Goal: Task Accomplishment & Management: Manage account settings

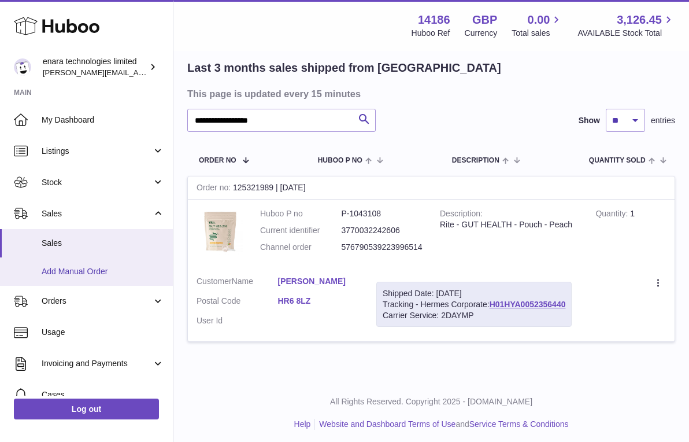
click at [140, 264] on link "Add Manual Order" at bounding box center [86, 271] width 173 height 28
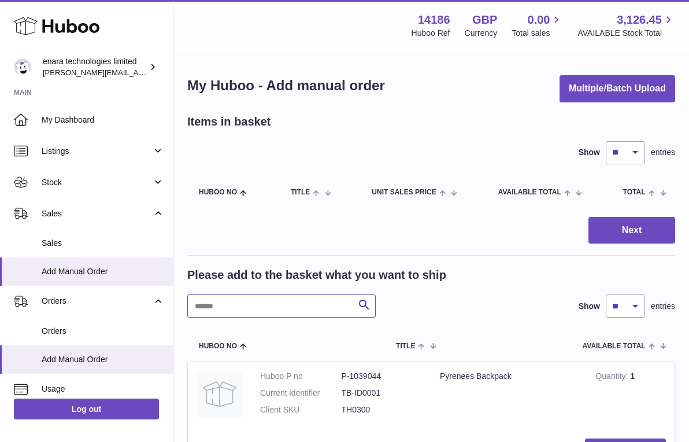
click at [322, 303] on input "text" at bounding box center [281, 305] width 188 height 23
paste input "******"
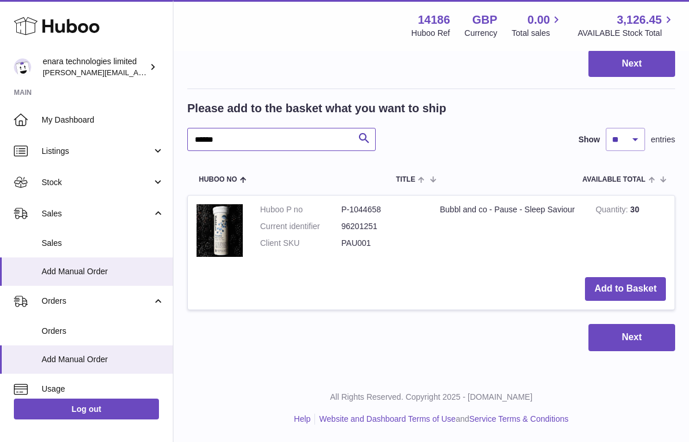
scroll to position [162, 0]
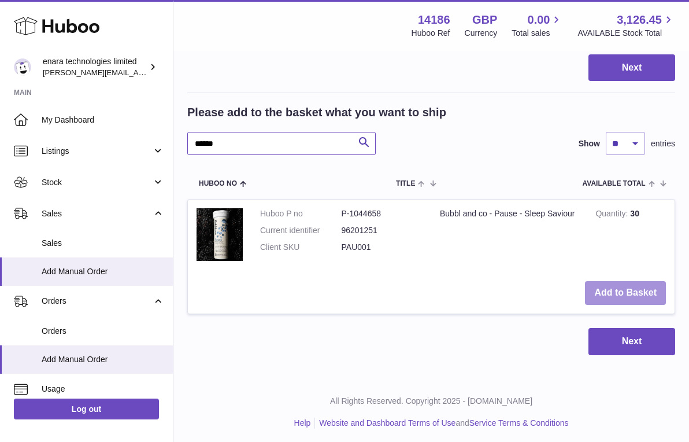
type input "******"
click at [651, 284] on button "Add to Basket" at bounding box center [625, 293] width 81 height 24
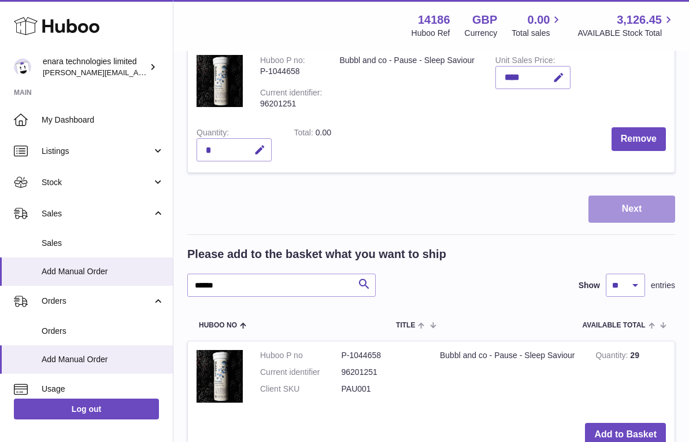
click at [603, 214] on button "Next" at bounding box center [631, 208] width 87 height 27
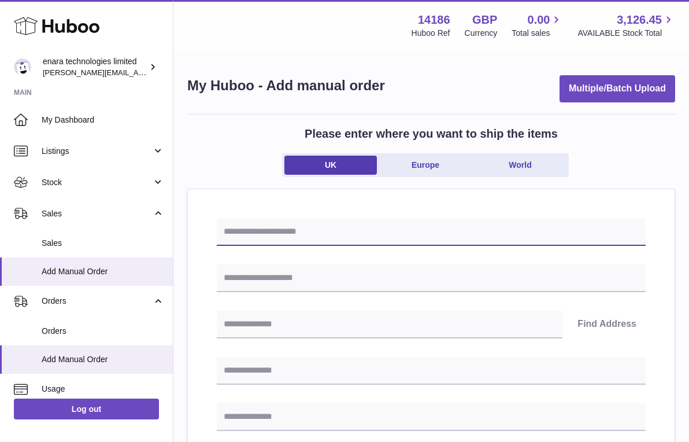
click at [383, 229] on input "text" at bounding box center [431, 232] width 429 height 28
paste input "**********"
type input "**********"
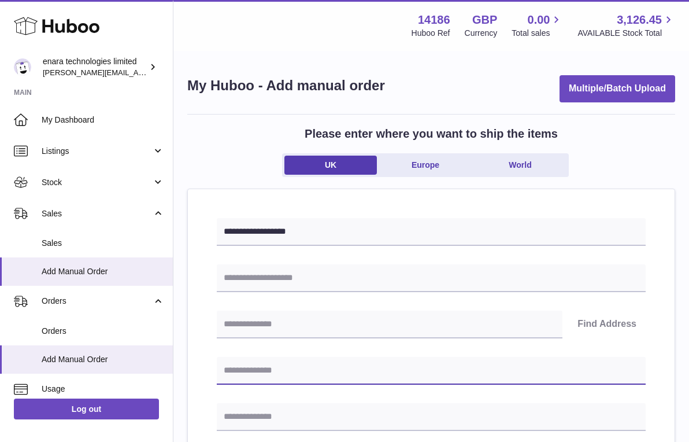
paste input "**********"
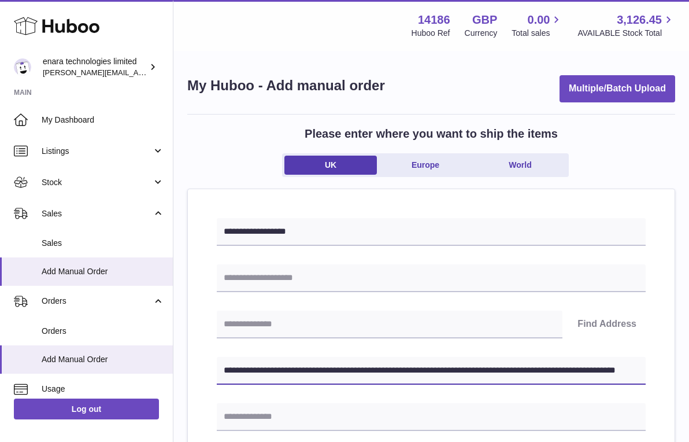
drag, startPoint x: 403, startPoint y: 368, endPoint x: 650, endPoint y: 366, distance: 246.2
type input "**********"
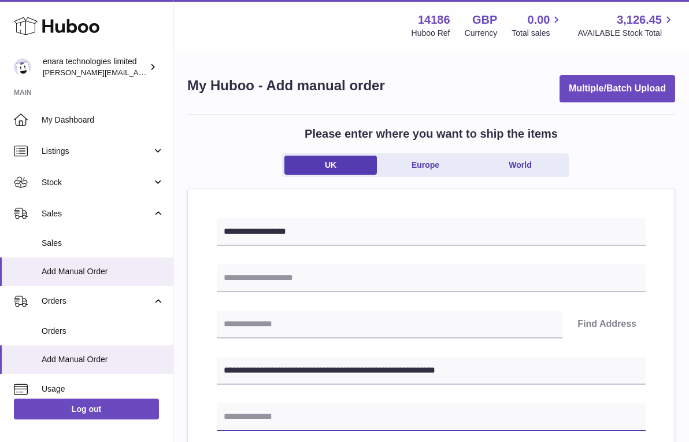
paste input "**********"
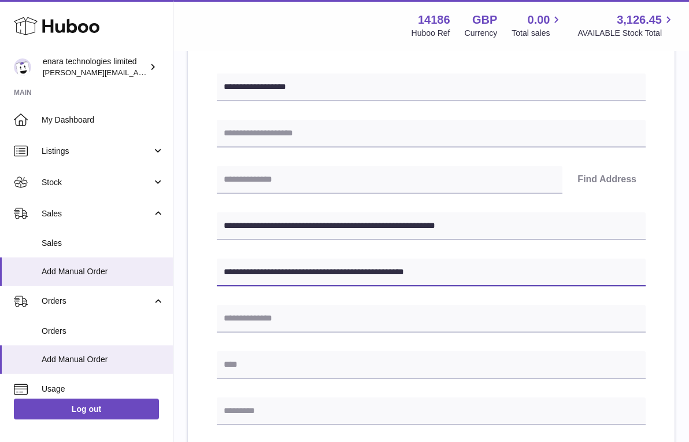
scroll to position [157, 0]
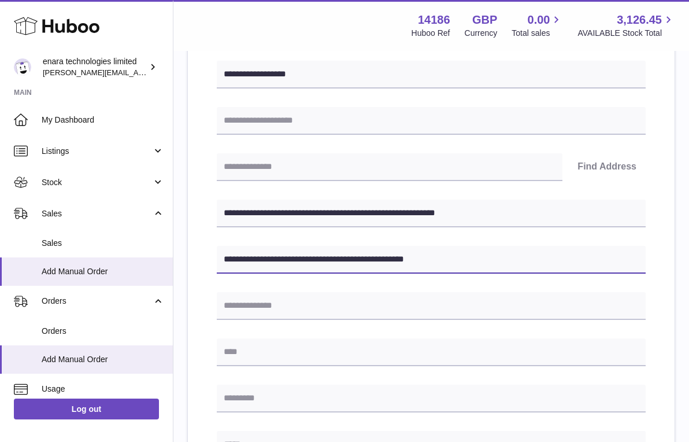
type input "**********"
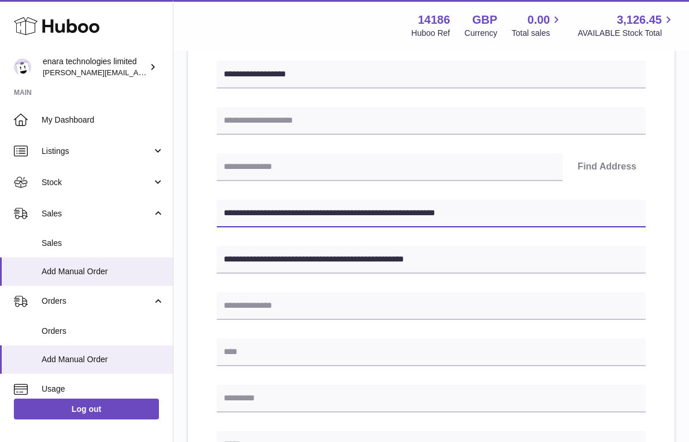
drag, startPoint x: 297, startPoint y: 212, endPoint x: 227, endPoint y: 210, distance: 69.9
click at [227, 210] on input "**********" at bounding box center [431, 213] width 429 height 28
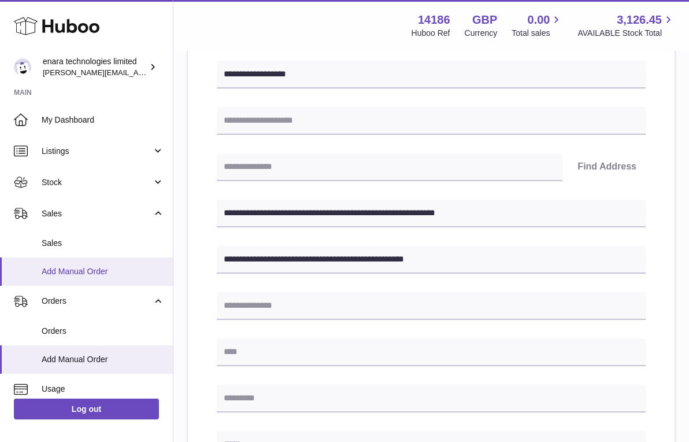
click at [69, 269] on span "Add Manual Order" at bounding box center [103, 271] width 123 height 11
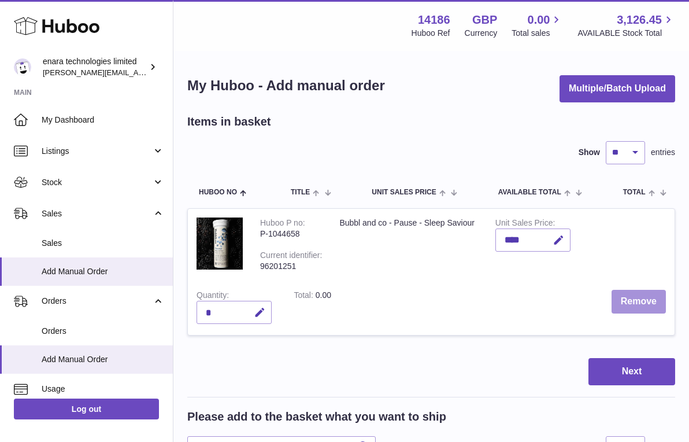
click at [655, 301] on button "Remove" at bounding box center [638, 302] width 54 height 24
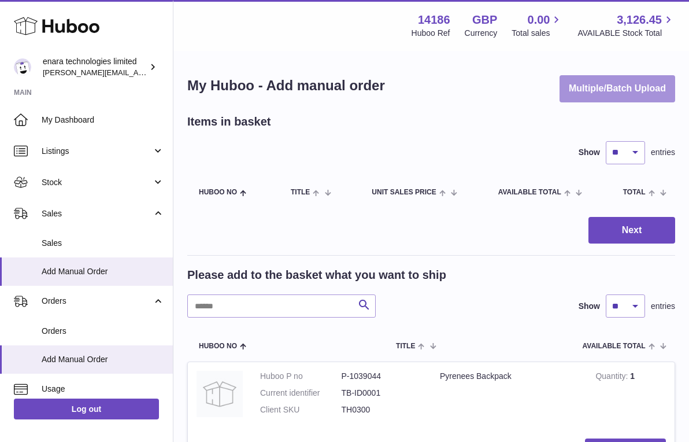
click at [644, 90] on button "Multiple/Batch Upload" at bounding box center [617, 88] width 116 height 27
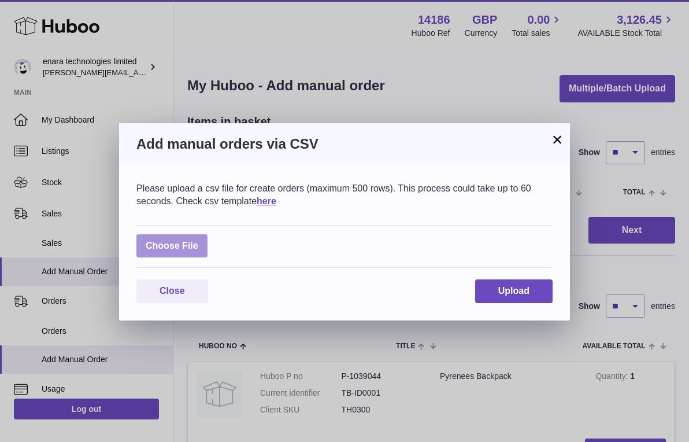
click at [176, 244] on label at bounding box center [171, 246] width 71 height 24
click at [198, 240] on input "file" at bounding box center [198, 240] width 1 height 1
type input "**********"
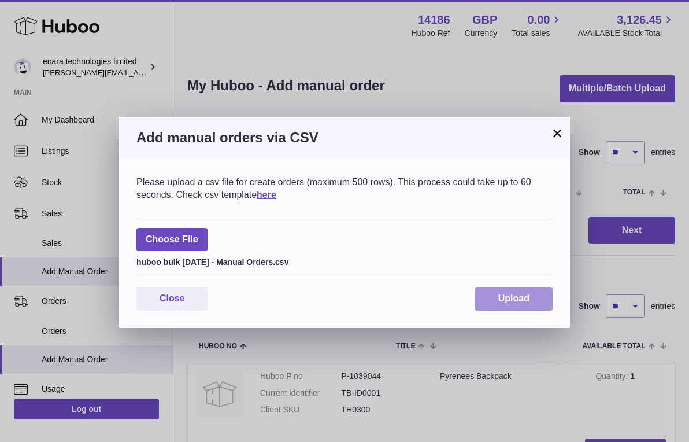
click at [518, 293] on span "Upload" at bounding box center [513, 298] width 31 height 10
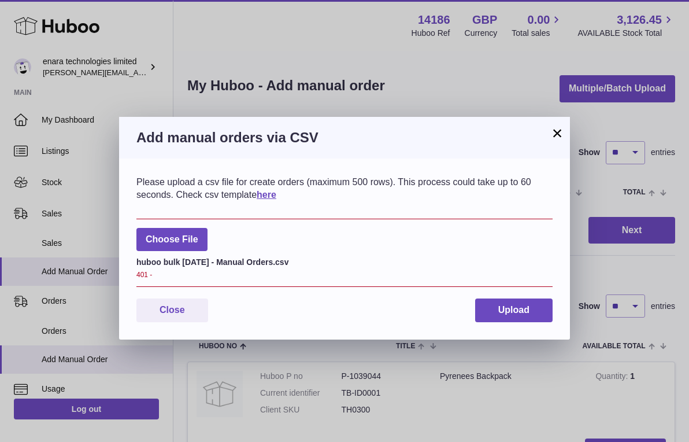
scroll to position [1, 0]
click at [191, 306] on button "Close" at bounding box center [172, 310] width 72 height 24
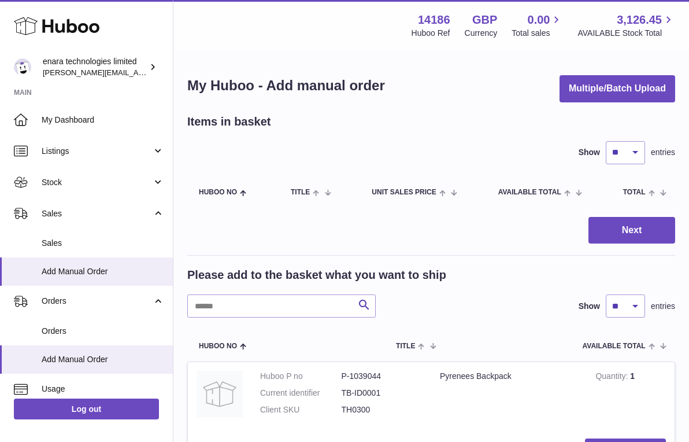
scroll to position [0, 0]
click at [598, 84] on button "Multiple/Batch Upload" at bounding box center [617, 88] width 116 height 27
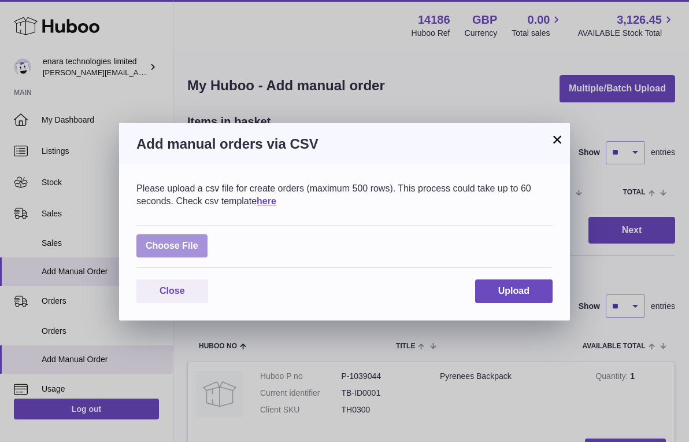
click at [190, 236] on label at bounding box center [171, 246] width 71 height 24
click at [198, 240] on input "file" at bounding box center [198, 240] width 1 height 1
type input "**********"
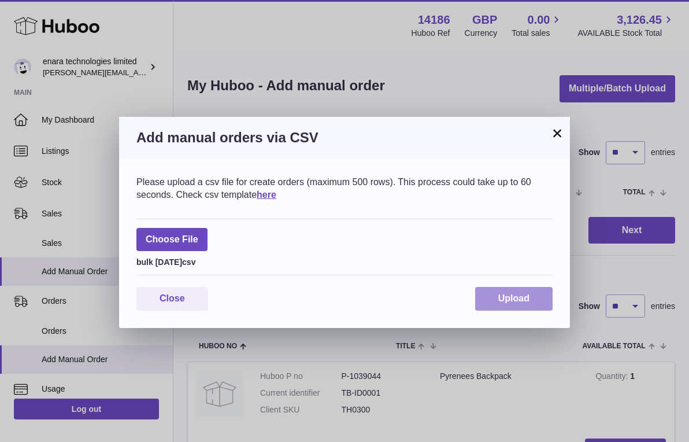
click at [541, 296] on button "Upload" at bounding box center [513, 299] width 77 height 24
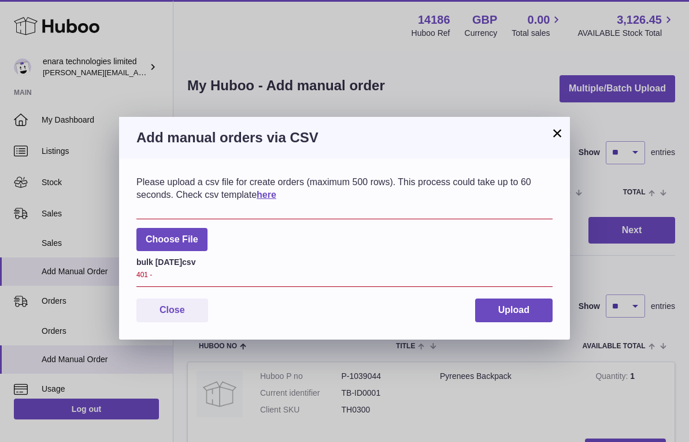
scroll to position [1, 0]
click at [552, 134] on button "×" at bounding box center [557, 133] width 14 height 14
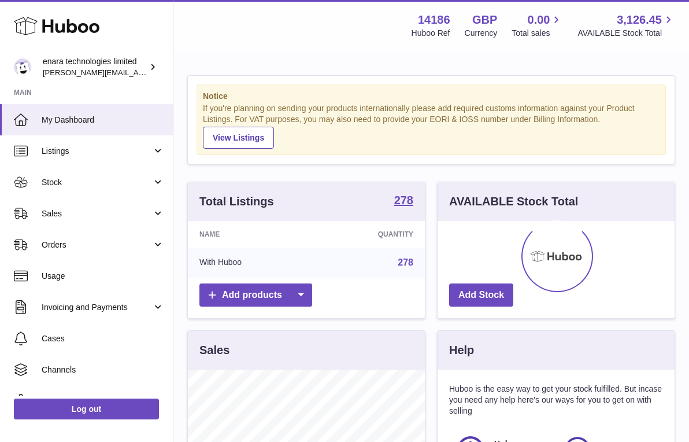
scroll to position [180, 237]
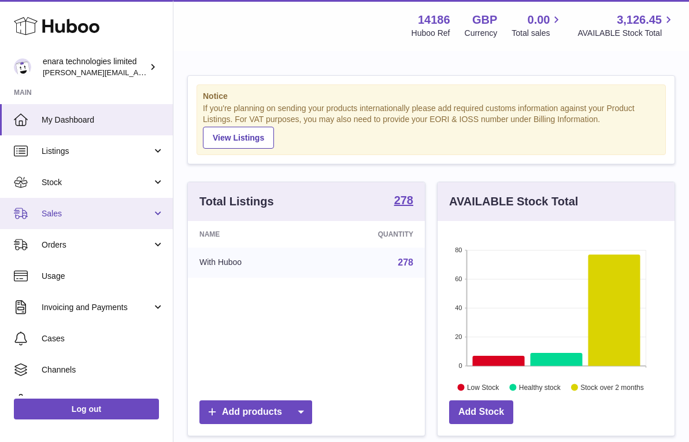
click at [121, 214] on span "Sales" at bounding box center [97, 213] width 110 height 11
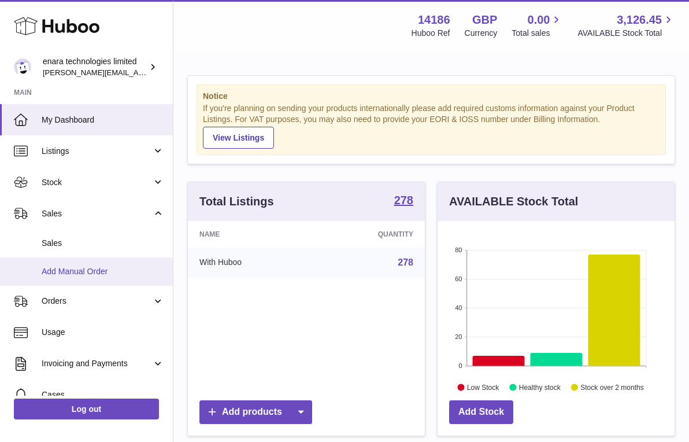
click at [98, 270] on span "Add Manual Order" at bounding box center [103, 271] width 123 height 11
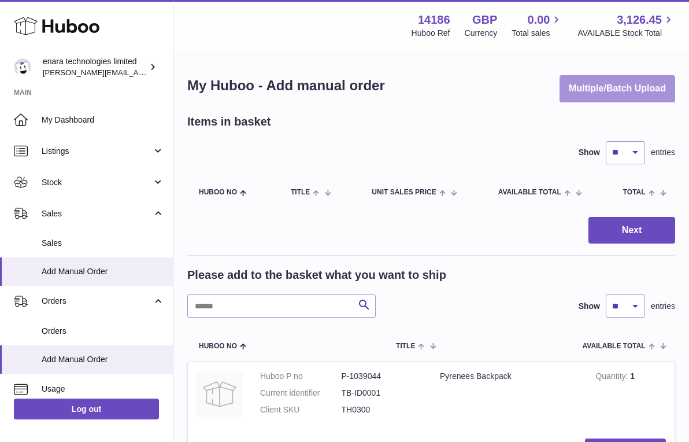
click at [626, 91] on button "Multiple/Batch Upload" at bounding box center [617, 88] width 116 height 27
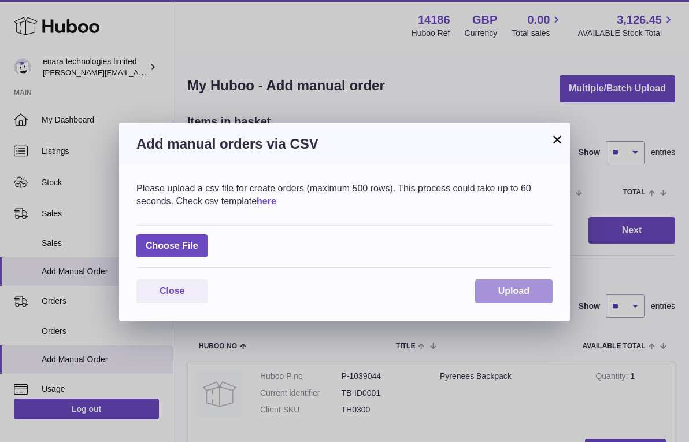
click at [521, 295] on button "Upload" at bounding box center [513, 291] width 77 height 24
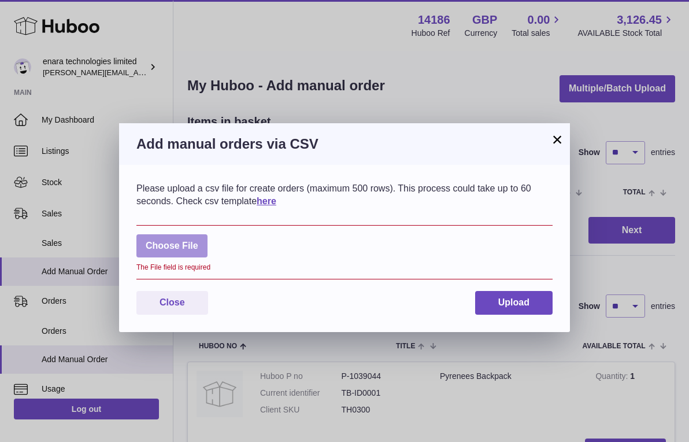
click at [171, 241] on label at bounding box center [171, 246] width 71 height 24
click at [198, 240] on input "file" at bounding box center [198, 240] width 1 height 1
type input "**********"
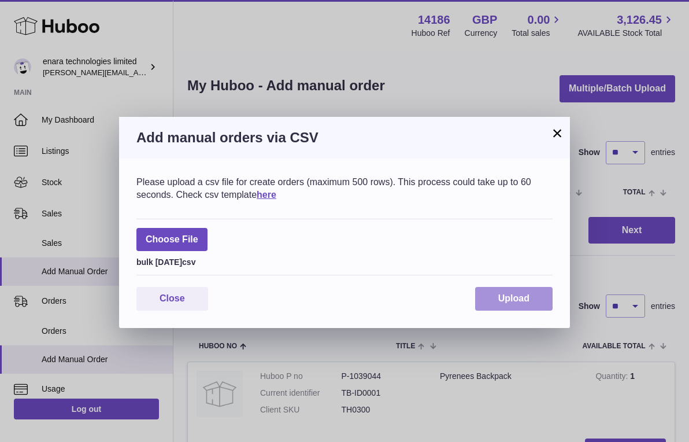
click at [531, 306] on button "Upload" at bounding box center [513, 299] width 77 height 24
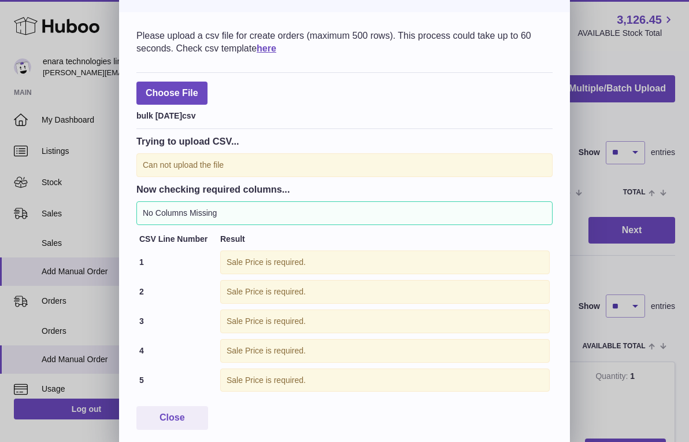
scroll to position [29, 0]
click at [151, 413] on button "Close" at bounding box center [172, 418] width 72 height 24
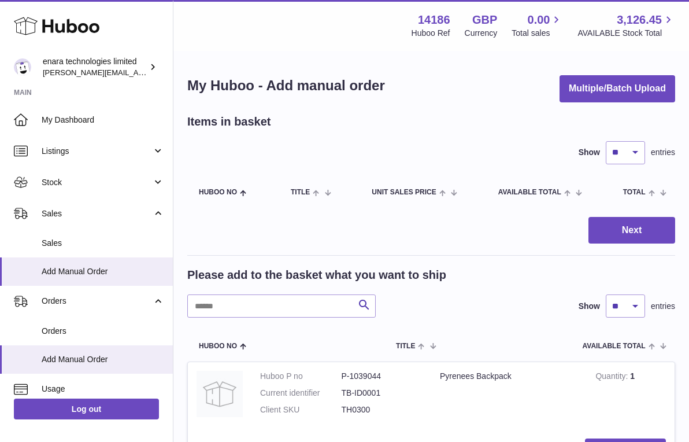
scroll to position [0, 0]
click at [636, 87] on button "Multiple/Batch Upload" at bounding box center [617, 88] width 116 height 27
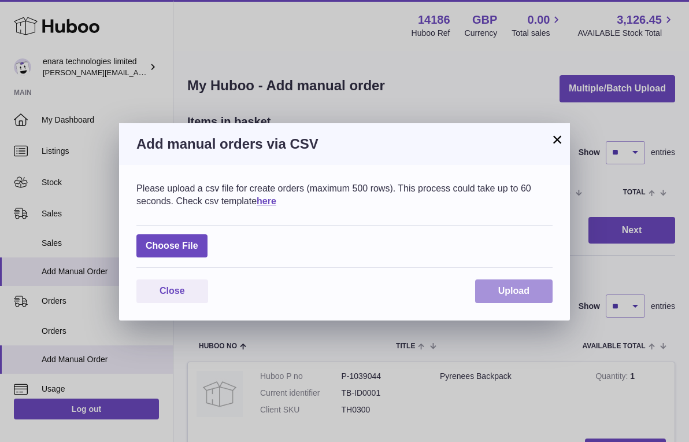
click at [536, 291] on button "Upload" at bounding box center [513, 291] width 77 height 24
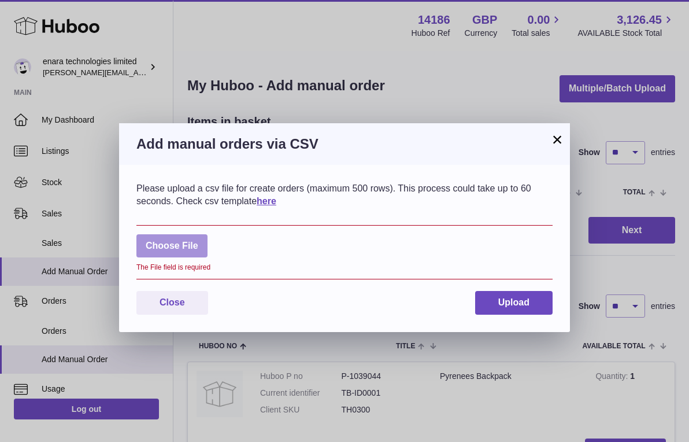
click at [194, 246] on label at bounding box center [171, 246] width 71 height 24
click at [198, 240] on input "file" at bounding box center [198, 240] width 1 height 1
type input "**********"
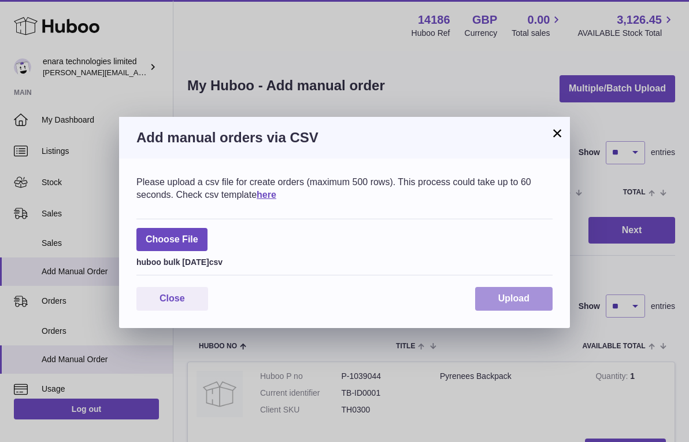
click at [529, 302] on button "Upload" at bounding box center [513, 299] width 77 height 24
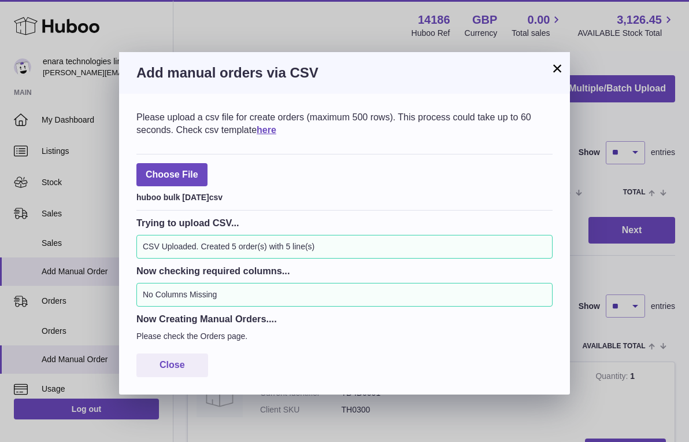
scroll to position [1, 0]
click at [184, 359] on span "Close" at bounding box center [172, 364] width 25 height 10
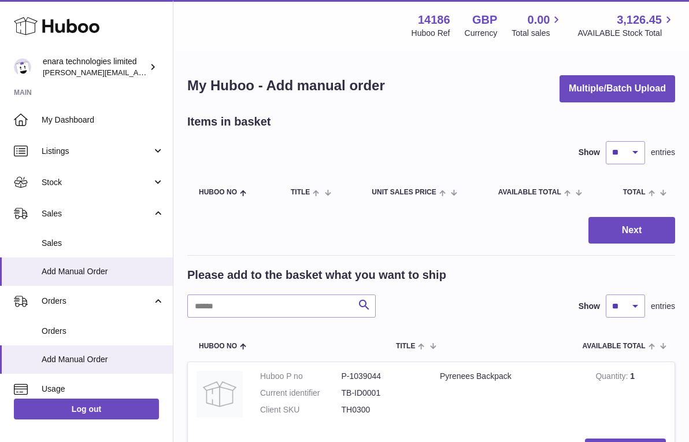
scroll to position [0, 0]
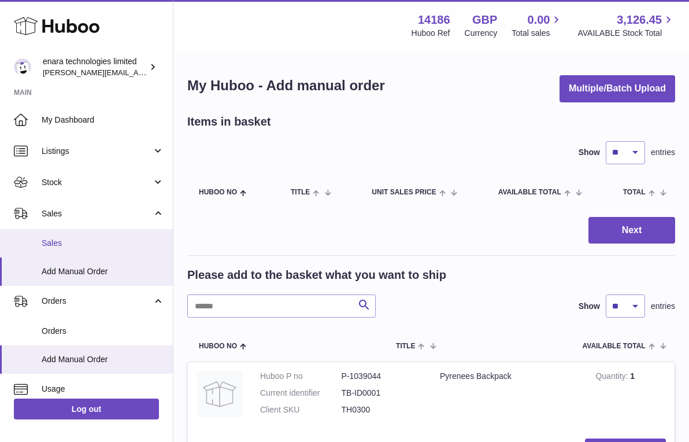
click at [144, 238] on span "Sales" at bounding box center [103, 243] width 123 height 11
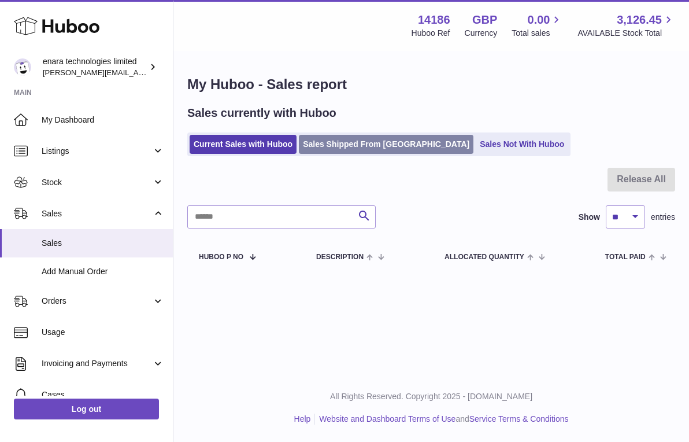
click at [373, 144] on link "Sales Shipped From [GEOGRAPHIC_DATA]" at bounding box center [386, 144] width 175 height 19
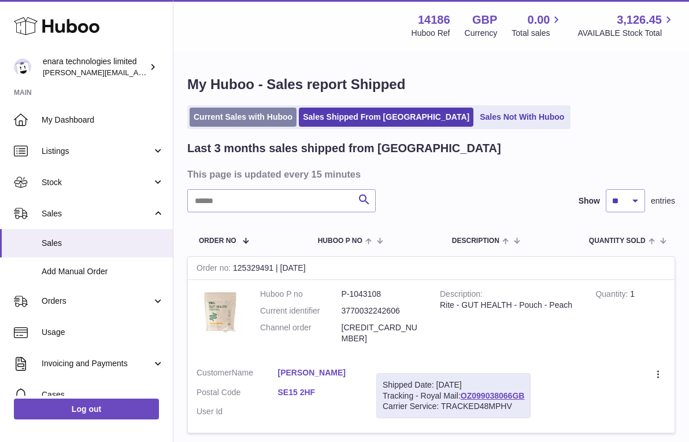
click at [264, 124] on link "Current Sales with Huboo" at bounding box center [243, 116] width 107 height 19
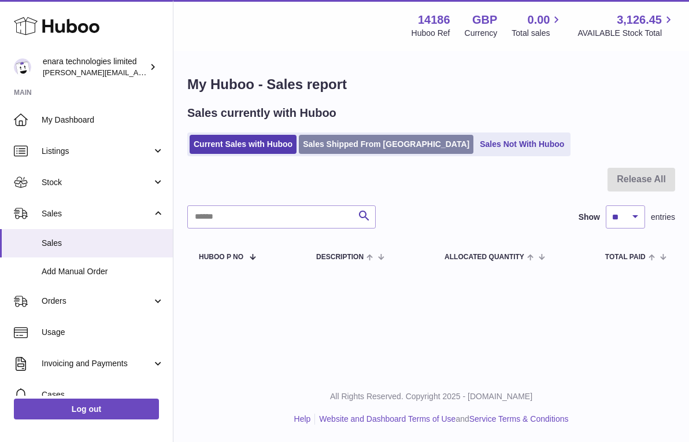
click at [365, 146] on link "Sales Shipped From [GEOGRAPHIC_DATA]" at bounding box center [386, 144] width 175 height 19
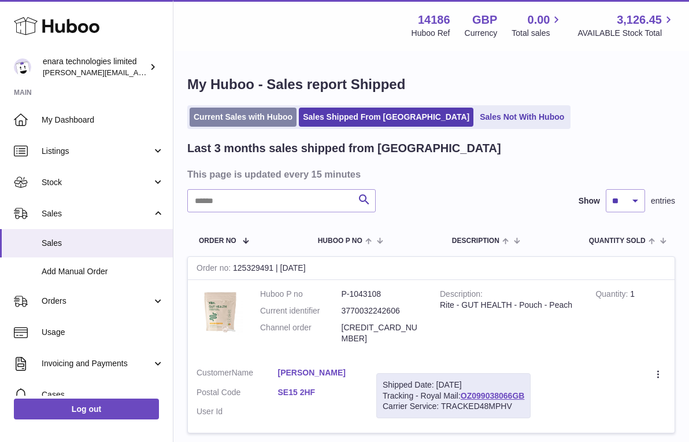
click at [250, 119] on link "Current Sales with Huboo" at bounding box center [243, 116] width 107 height 19
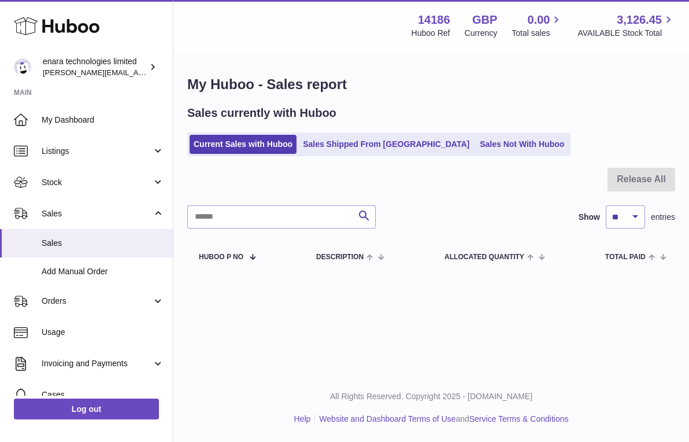
click at [431, 224] on div "Search Show ** ** ** *** entries" at bounding box center [431, 216] width 488 height 23
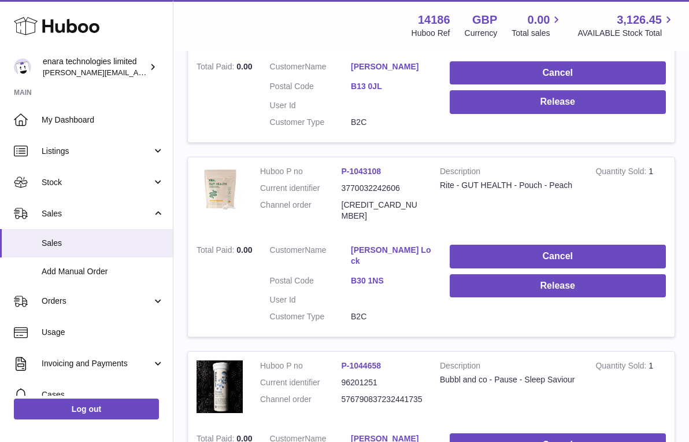
scroll to position [665, 0]
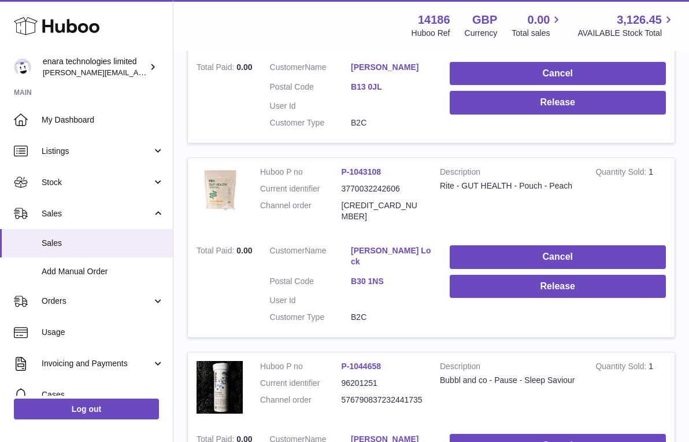
click at [410, 433] on link "[PERSON_NAME]" at bounding box center [391, 438] width 81 height 11
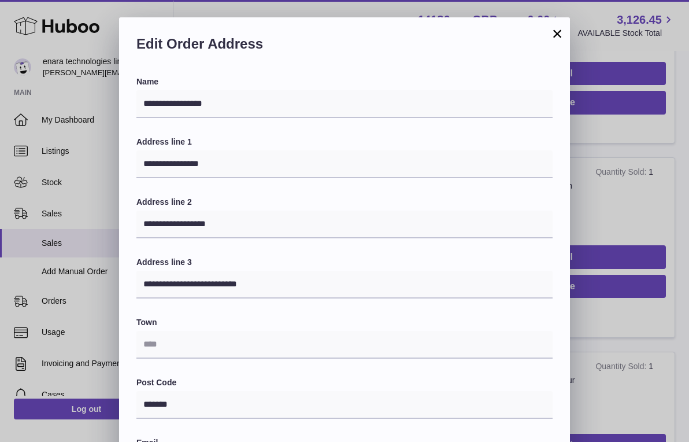
scroll to position [0, 0]
click at [556, 35] on button "×" at bounding box center [557, 34] width 14 height 14
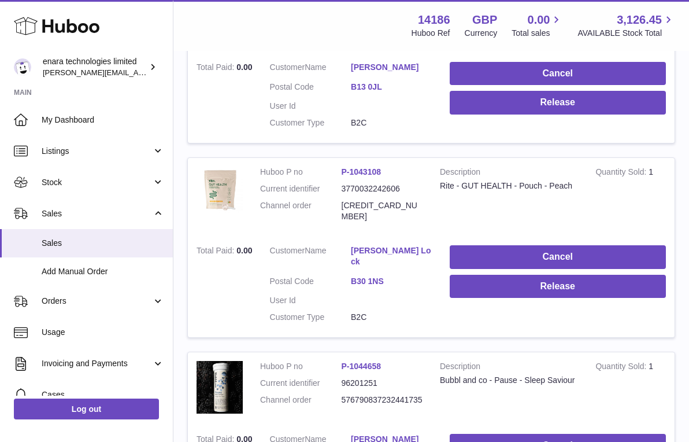
click at [379, 245] on link "Terri Lock" at bounding box center [391, 256] width 81 height 22
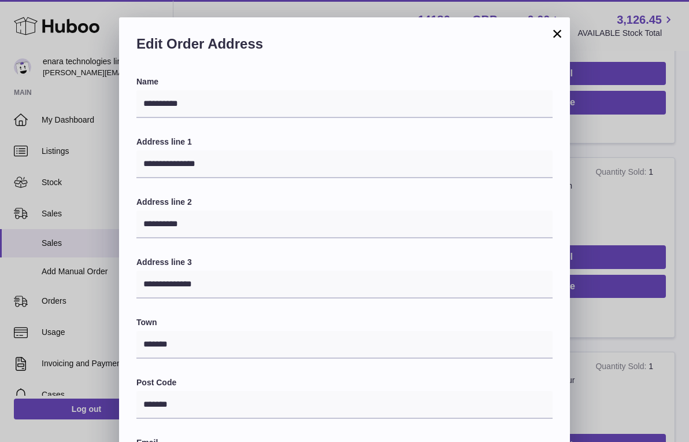
click at [558, 36] on button "×" at bounding box center [557, 34] width 14 height 14
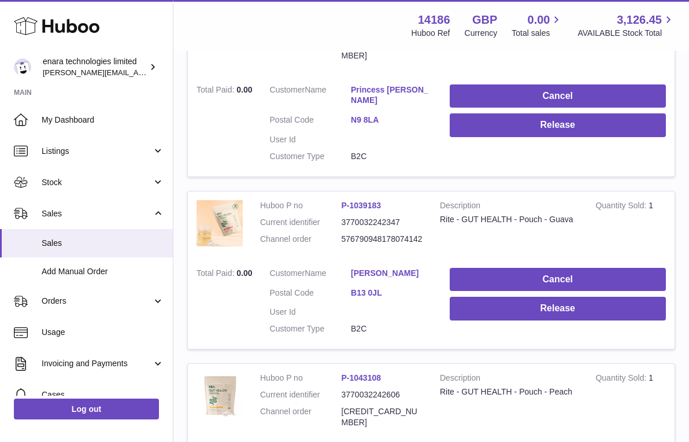
scroll to position [450, 0]
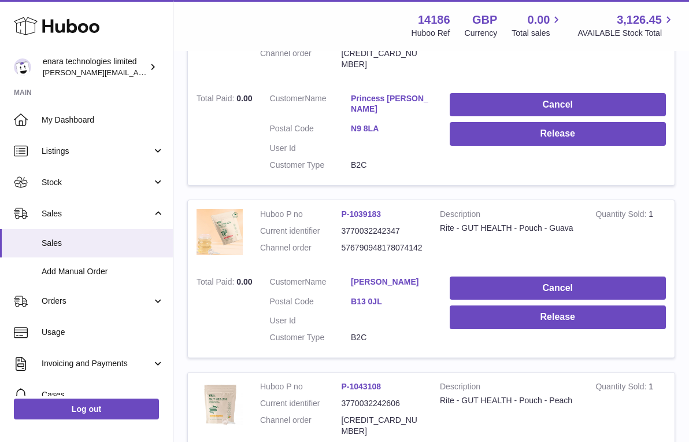
click at [385, 276] on link "nasim Akhtar" at bounding box center [391, 281] width 81 height 11
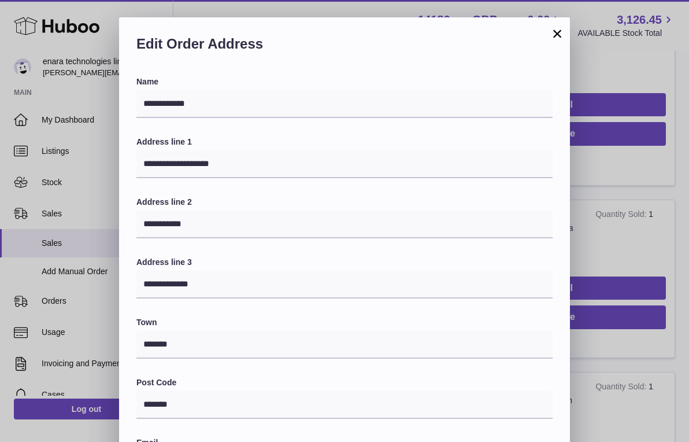
scroll to position [0, 0]
click at [558, 36] on button "×" at bounding box center [557, 34] width 14 height 14
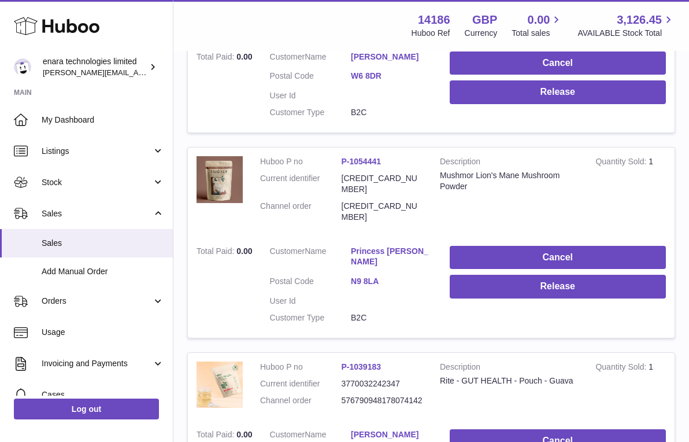
scroll to position [294, 0]
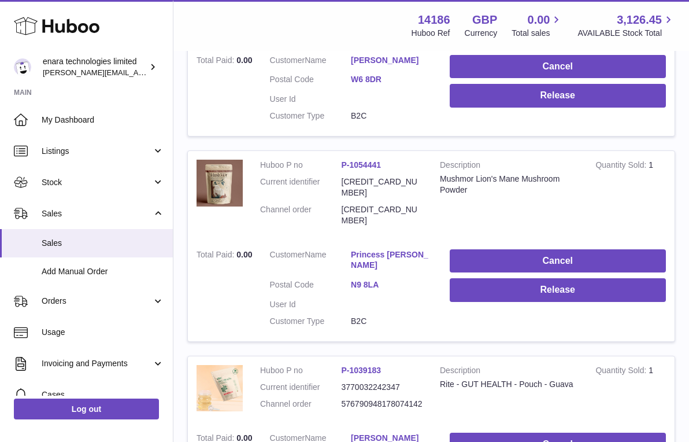
click at [400, 249] on link "Princess [PERSON_NAME]" at bounding box center [391, 260] width 81 height 22
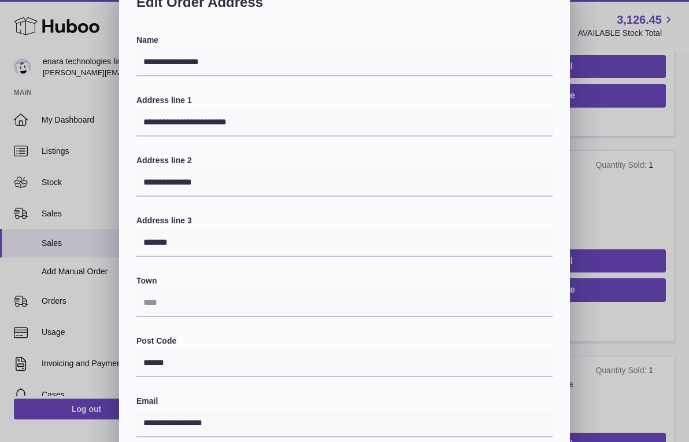
scroll to position [44, 0]
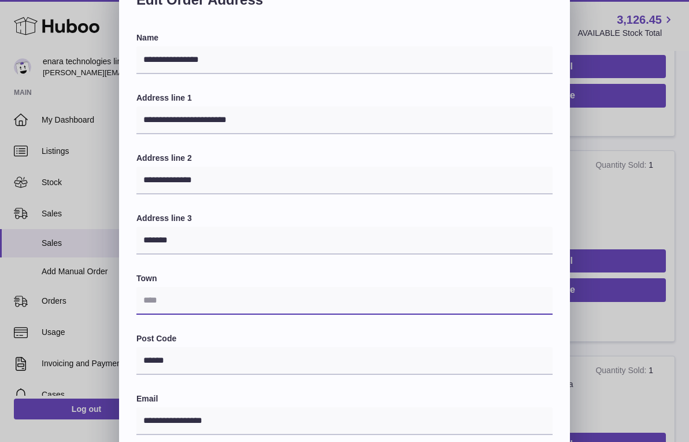
click at [396, 298] on input "text" at bounding box center [344, 301] width 416 height 28
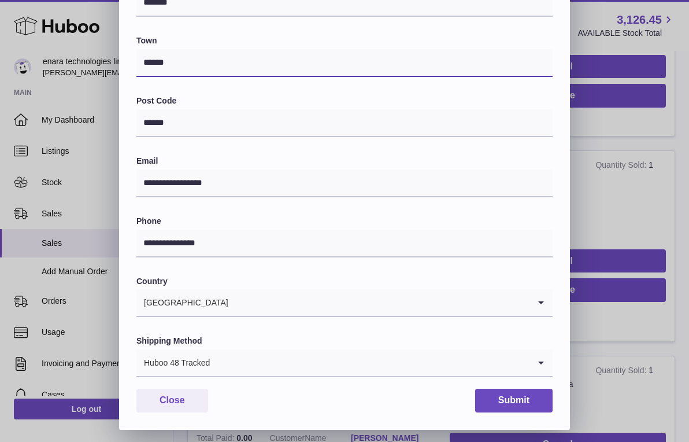
scroll to position [281, 0]
type input "******"
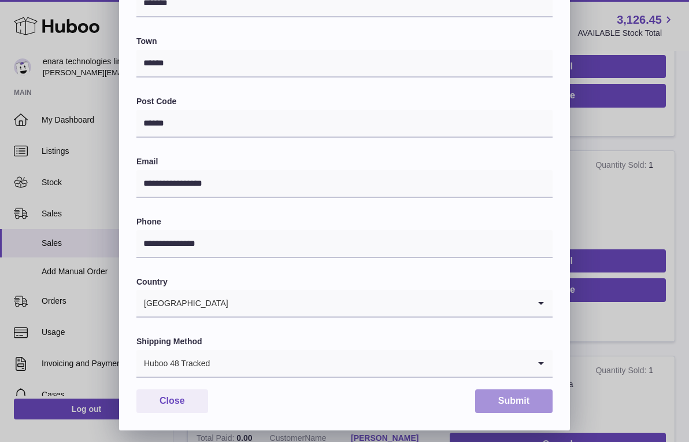
click at [499, 392] on button "Submit" at bounding box center [513, 401] width 77 height 24
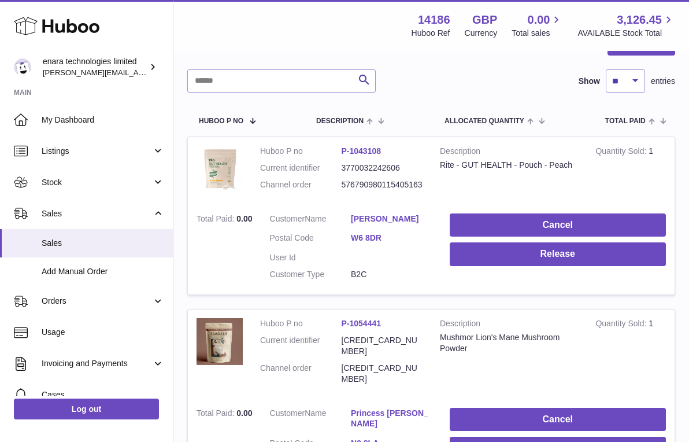
scroll to position [132, 0]
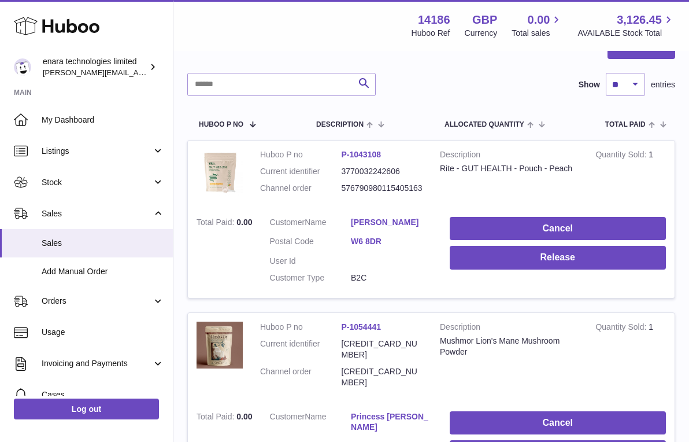
click at [399, 220] on link "[PERSON_NAME]" at bounding box center [391, 222] width 81 height 11
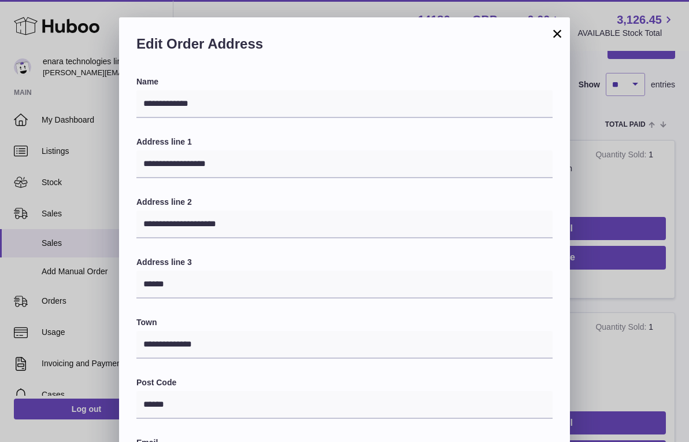
scroll to position [0, 0]
click at [551, 35] on button "×" at bounding box center [557, 34] width 14 height 14
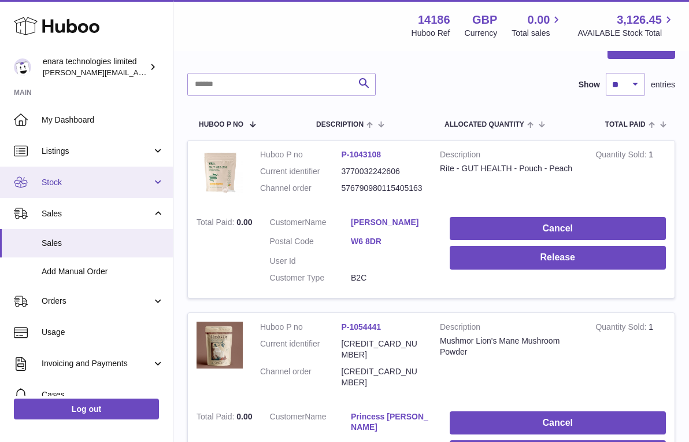
click at [107, 188] on link "Stock" at bounding box center [86, 181] width 173 height 31
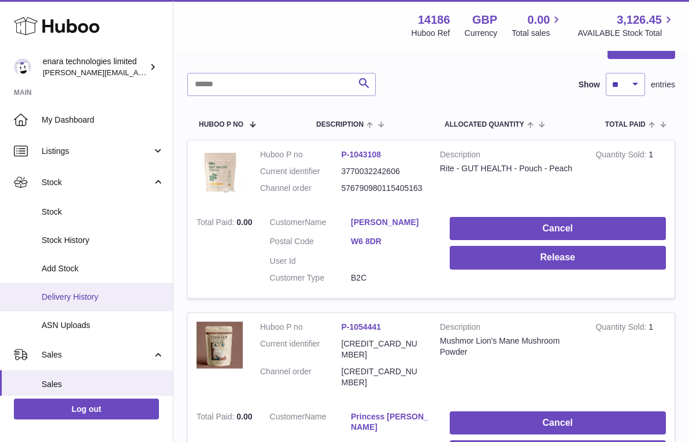
click at [96, 302] on link "Delivery History" at bounding box center [86, 297] width 173 height 28
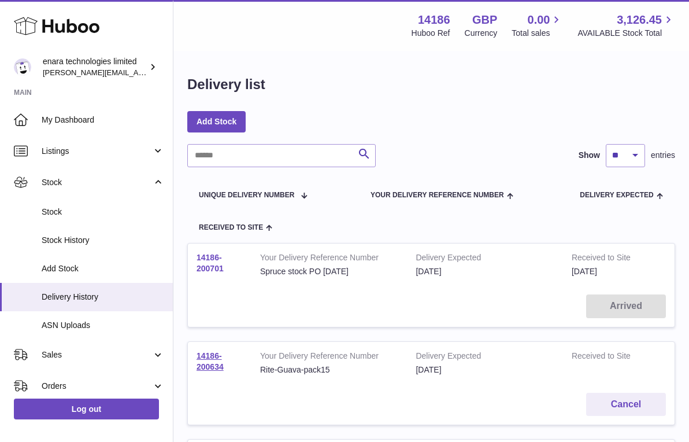
click at [207, 265] on link "14186-200701" at bounding box center [209, 263] width 27 height 20
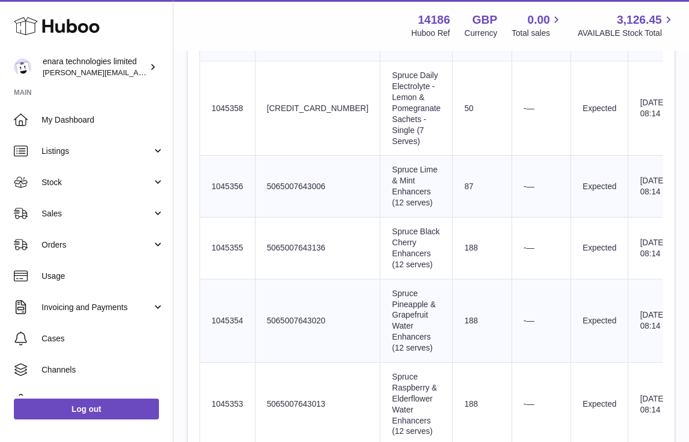
scroll to position [596, 0]
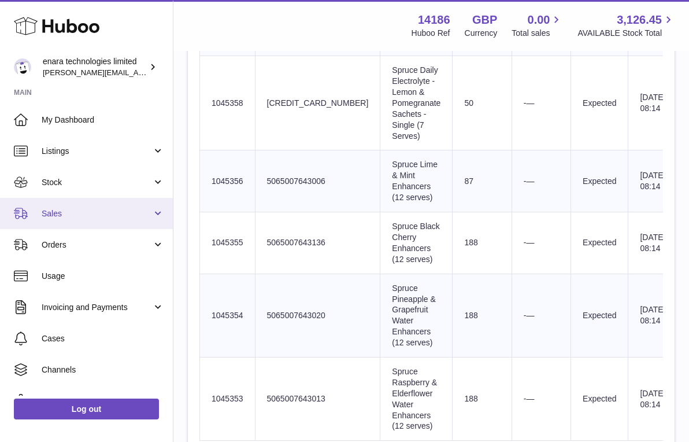
click at [120, 208] on span "Sales" at bounding box center [97, 213] width 110 height 11
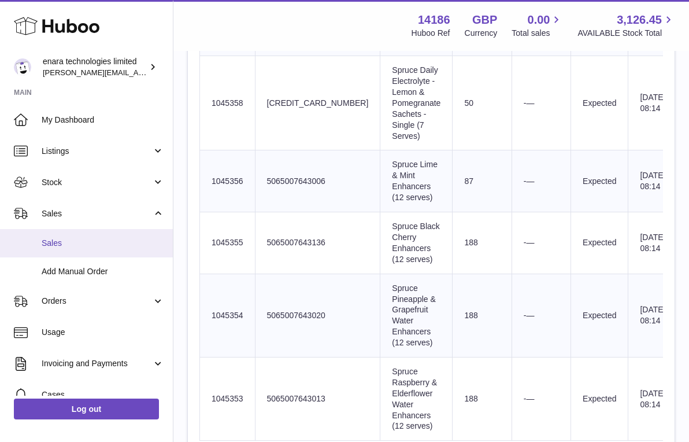
click at [114, 238] on span "Sales" at bounding box center [103, 243] width 123 height 11
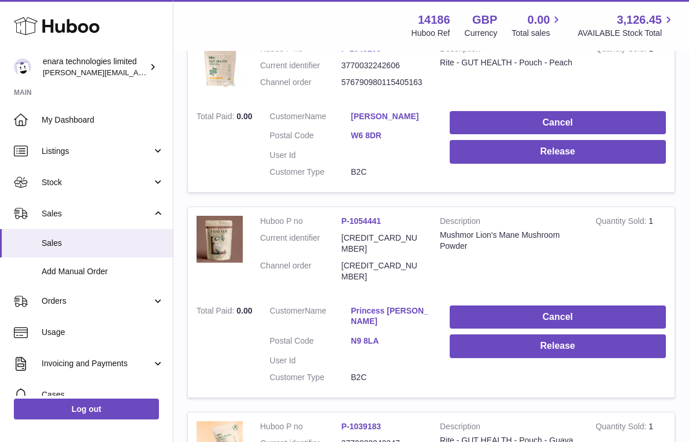
scroll to position [236, 0]
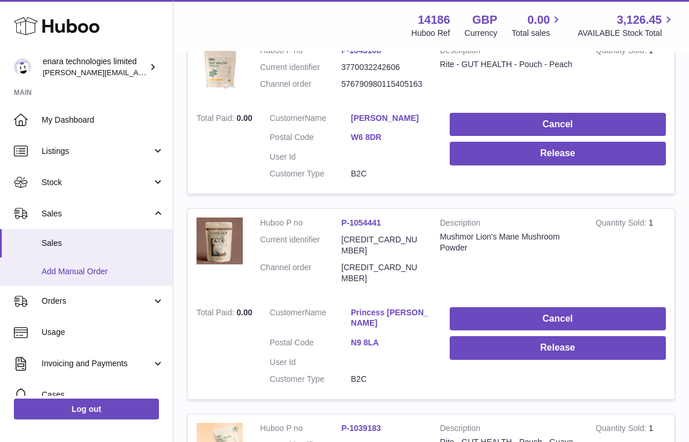
click at [94, 272] on span "Add Manual Order" at bounding box center [103, 271] width 123 height 11
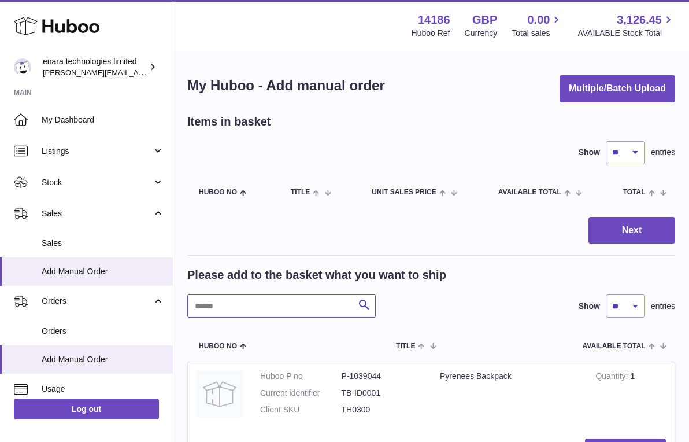
click at [298, 309] on input "text" at bounding box center [281, 305] width 188 height 23
type input "****"
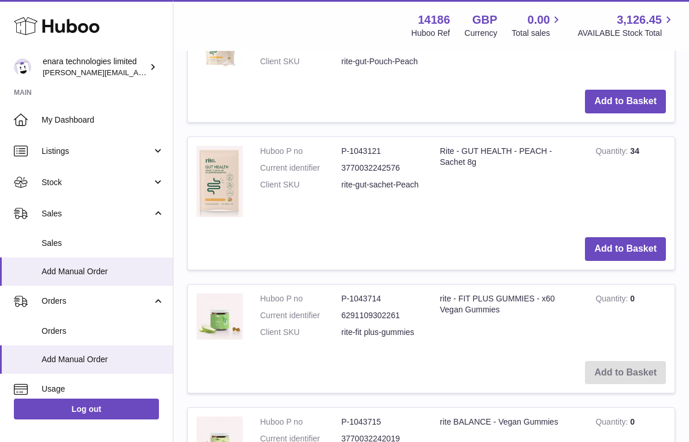
scroll to position [486, 0]
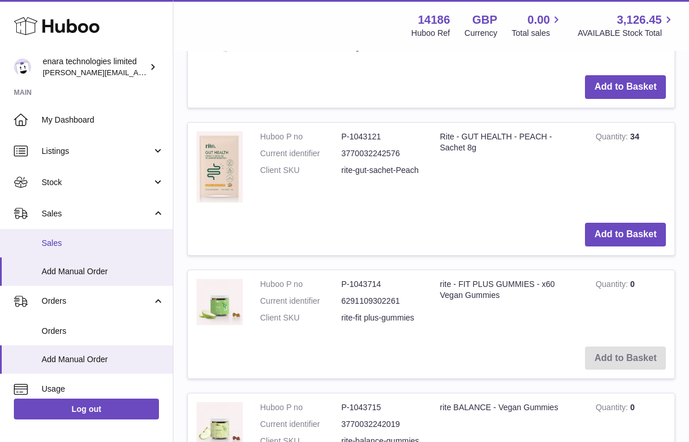
click at [97, 232] on link "Sales" at bounding box center [86, 243] width 173 height 28
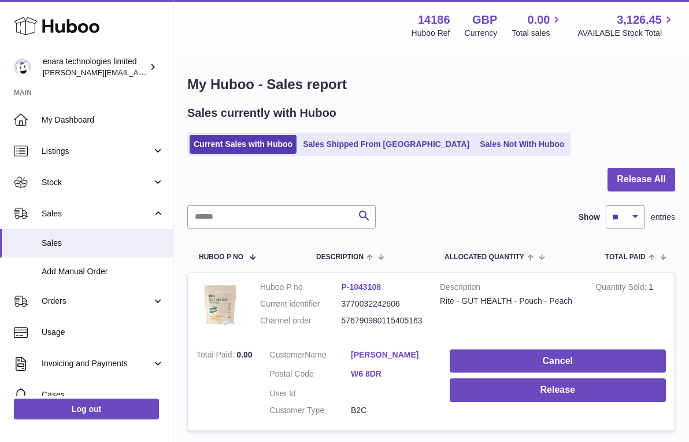
click at [413, 318] on dd "576790980115405163" at bounding box center [382, 320] width 81 height 11
copy dd "576790980115405163"
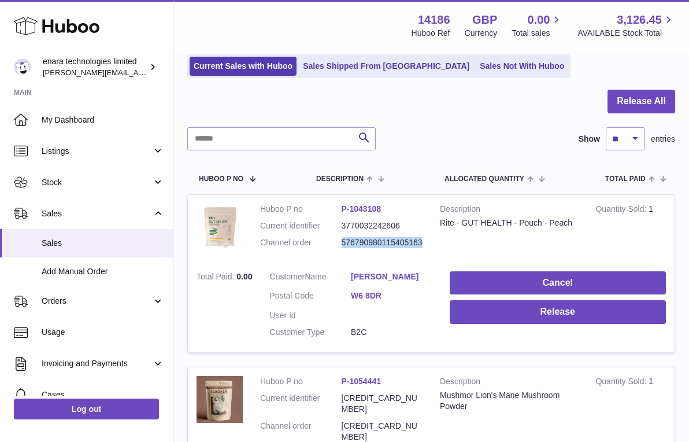
scroll to position [79, 0]
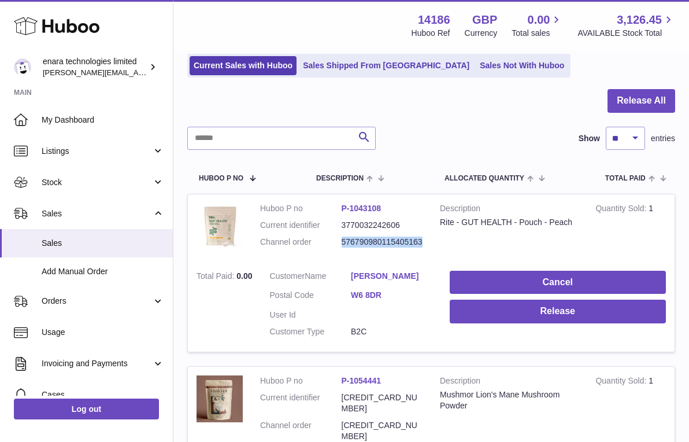
click at [377, 270] on link "Catalin Manea" at bounding box center [391, 275] width 81 height 11
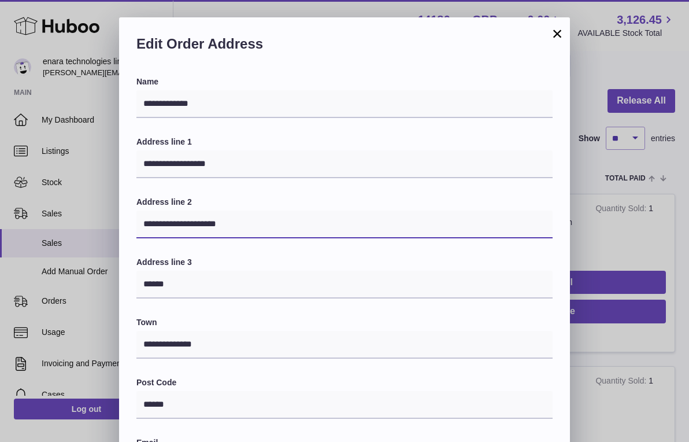
drag, startPoint x: 174, startPoint y: 222, endPoint x: 86, endPoint y: 203, distance: 89.9
click at [143, 222] on input "**********" at bounding box center [344, 224] width 416 height 28
paste input "********"
type input "**********"
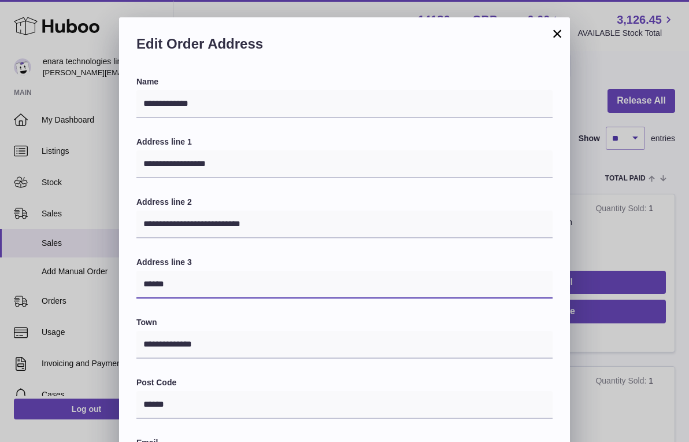
click at [192, 277] on input "******" at bounding box center [344, 284] width 416 height 28
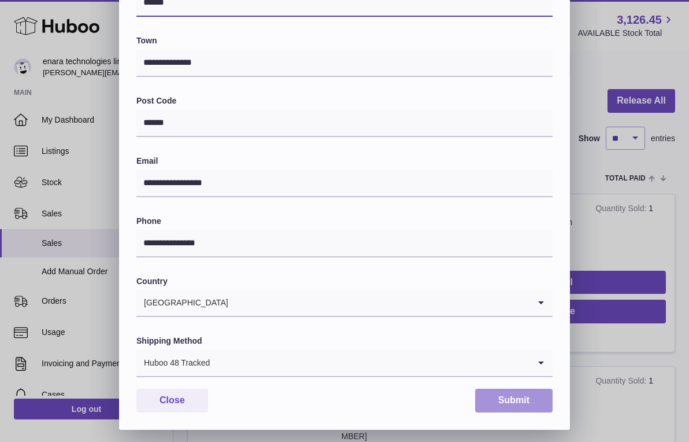
scroll to position [281, 0]
click at [535, 390] on button "Submit" at bounding box center [513, 401] width 77 height 24
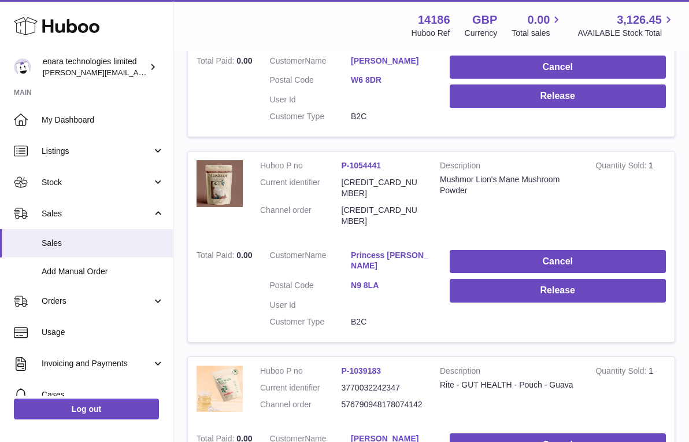
scroll to position [298, 0]
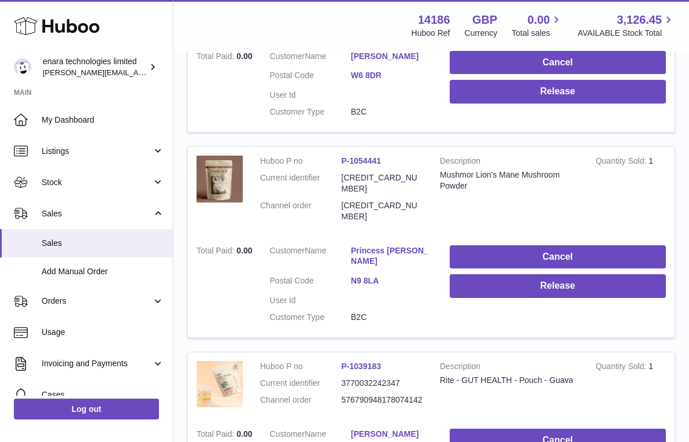
click at [373, 200] on dd "576790953115294582" at bounding box center [382, 211] width 81 height 22
copy dd "576790953115294582"
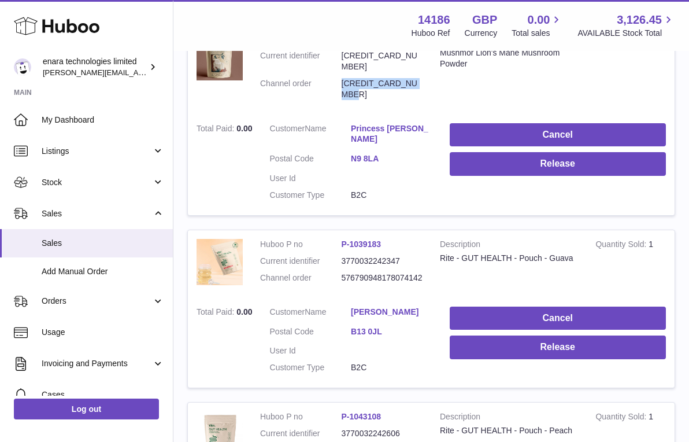
scroll to position [421, 0]
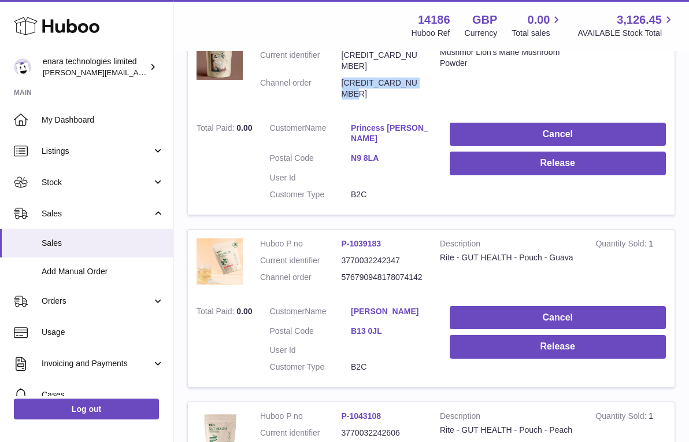
click at [387, 272] on dd "576790948178074142" at bounding box center [382, 277] width 81 height 11
copy dd "576790948178074142"
click at [368, 306] on link "nasim Akhtar" at bounding box center [391, 311] width 81 height 11
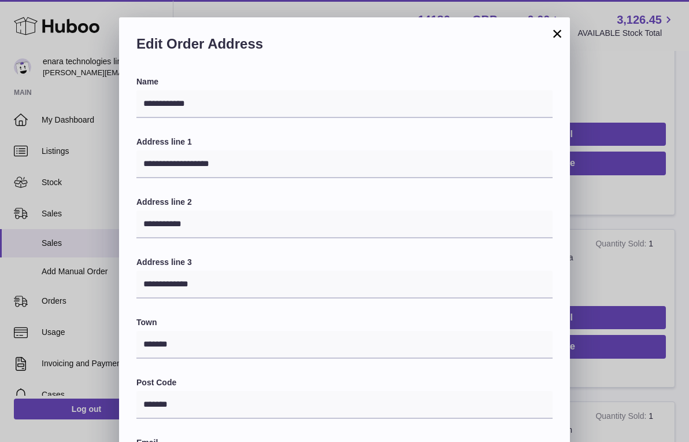
click at [557, 36] on button "×" at bounding box center [557, 34] width 14 height 14
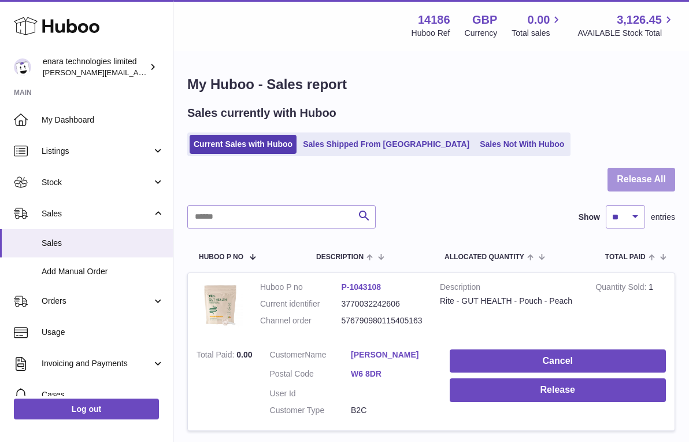
scroll to position [0, 0]
click at [658, 176] on button "Release All" at bounding box center [641, 180] width 68 height 24
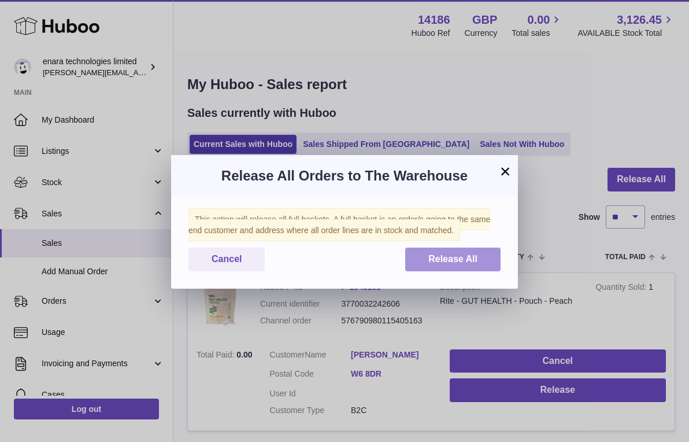
click at [476, 257] on span "Release All" at bounding box center [452, 259] width 49 height 10
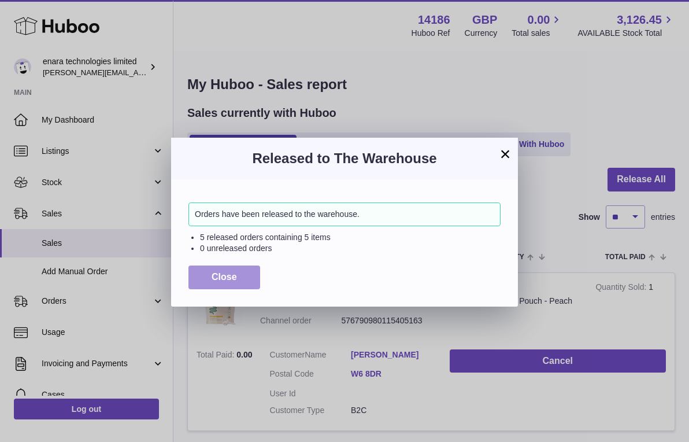
click at [236, 272] on span "Close" at bounding box center [224, 277] width 25 height 10
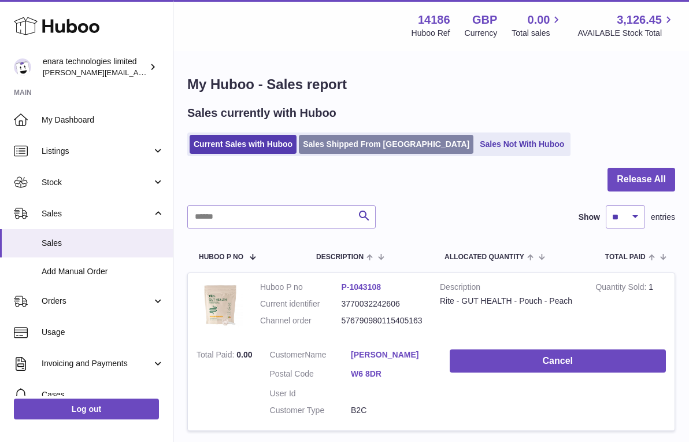
click at [382, 147] on link "Sales Shipped From [GEOGRAPHIC_DATA]" at bounding box center [386, 144] width 175 height 19
